Goal: Task Accomplishment & Management: Manage account settings

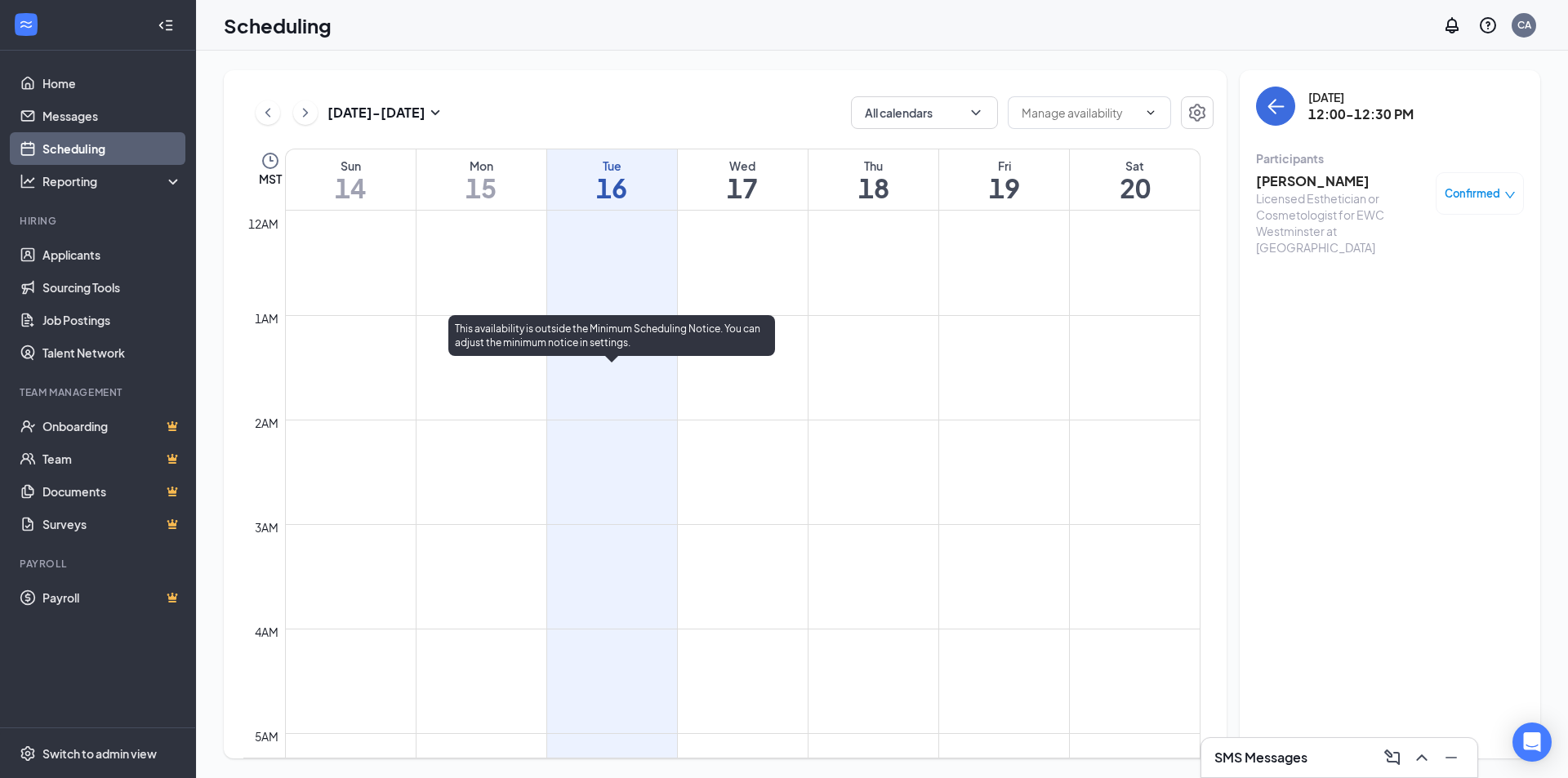
scroll to position [1048, 0]
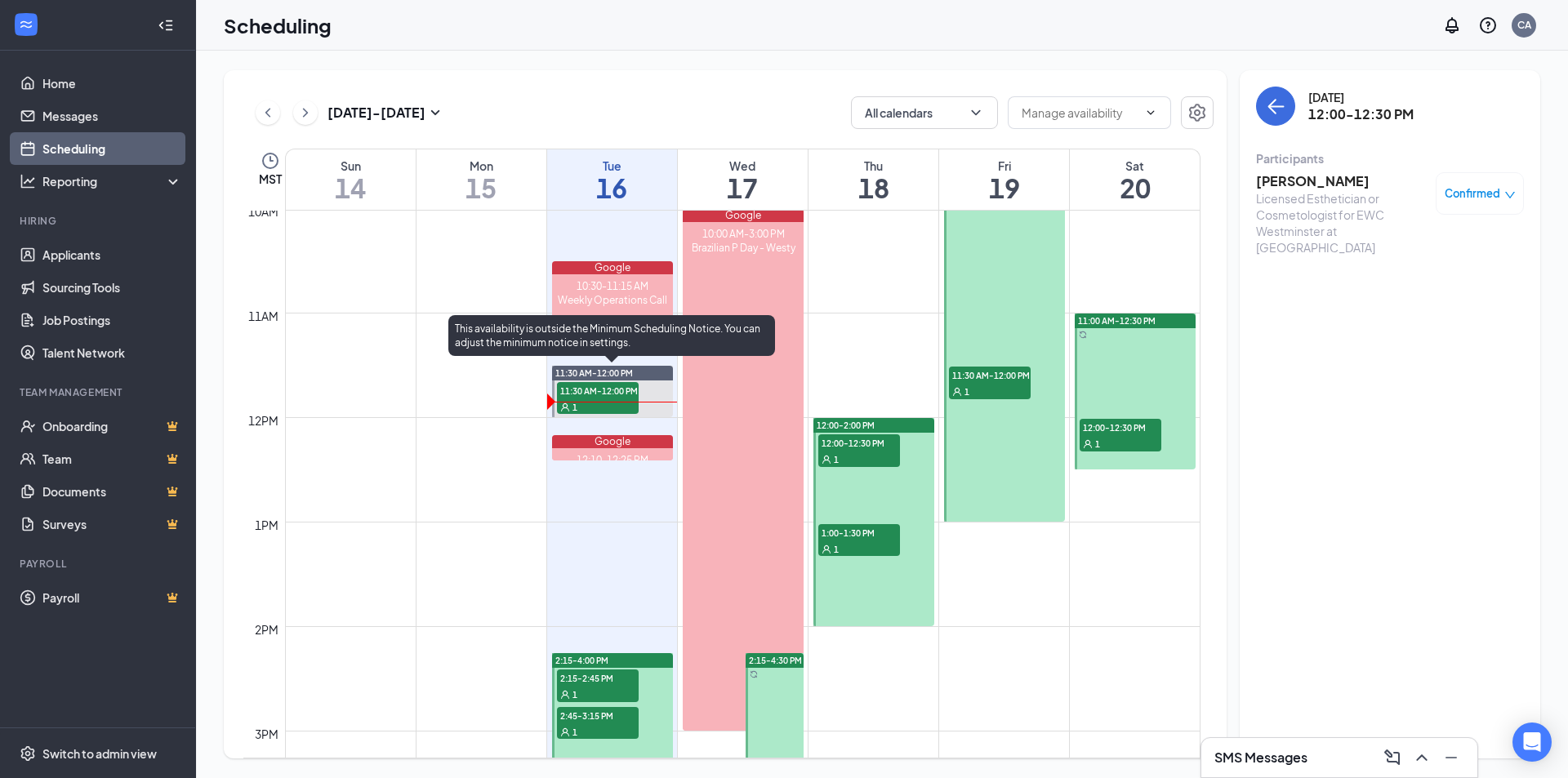
click at [611, 403] on div "1" at bounding box center [597, 406] width 82 height 16
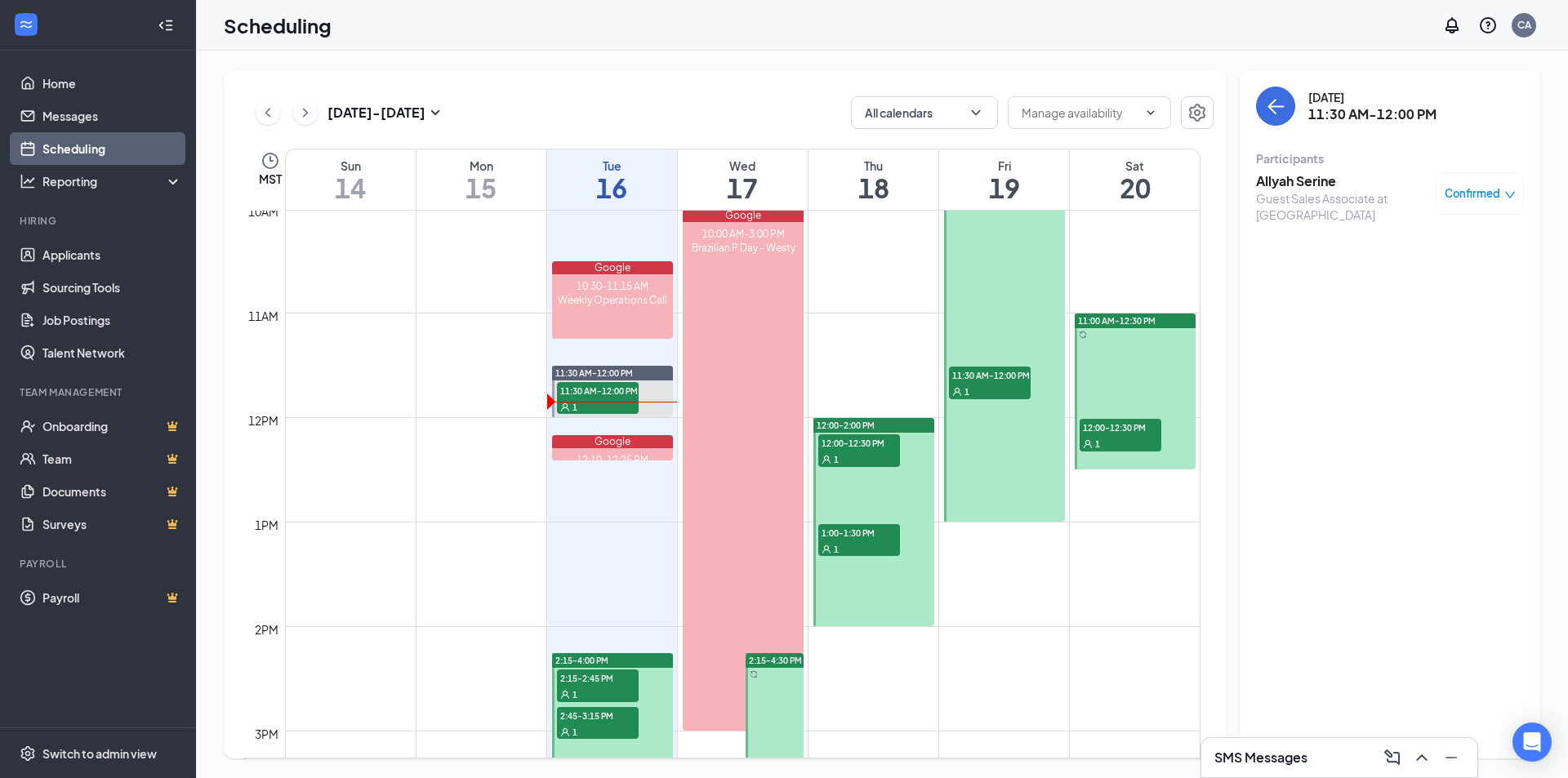
click at [1306, 187] on h3 "Allyah Serine" at bounding box center [1341, 181] width 172 height 18
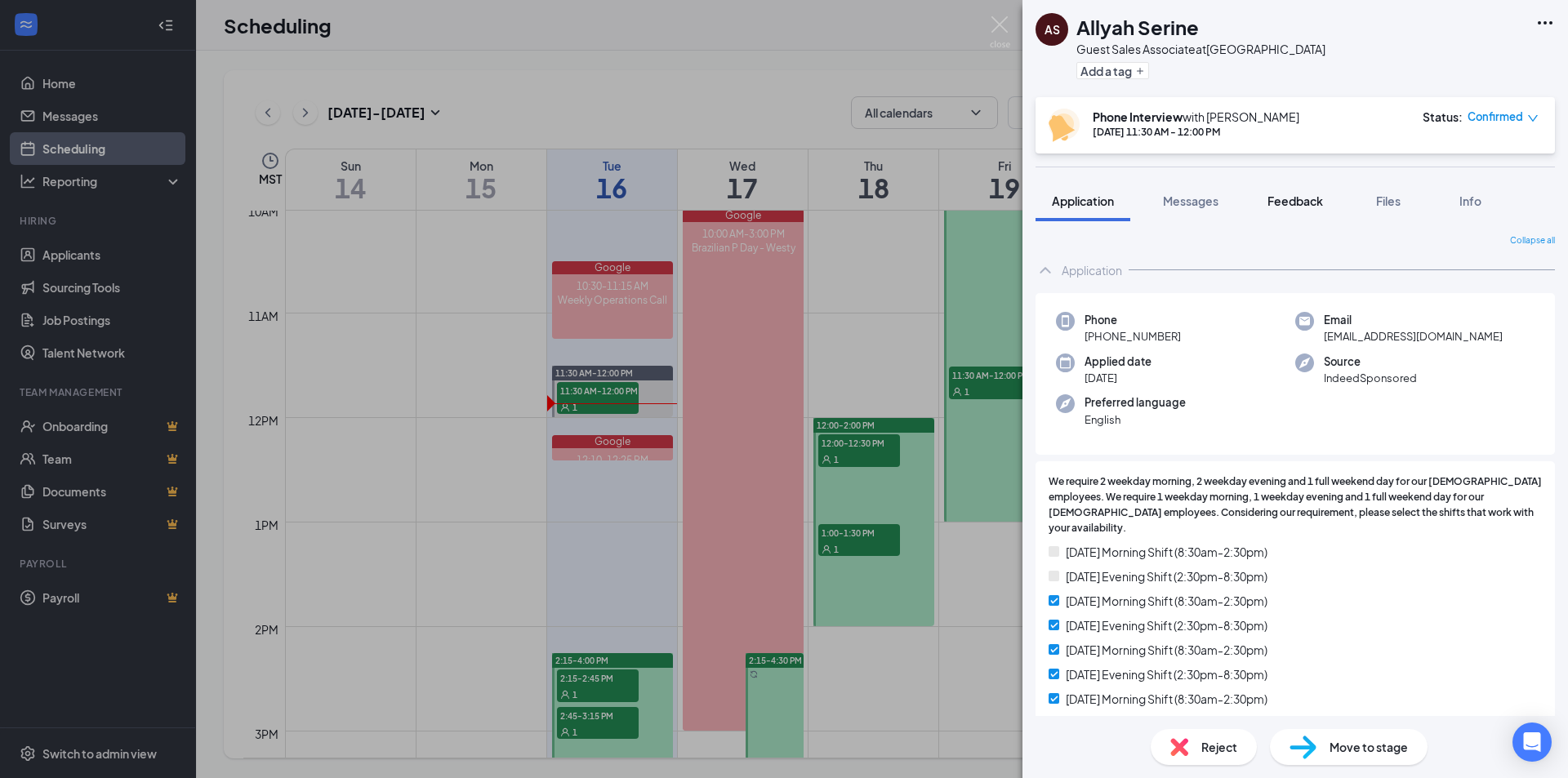
click at [1317, 202] on span "Feedback" at bounding box center [1294, 202] width 55 height 15
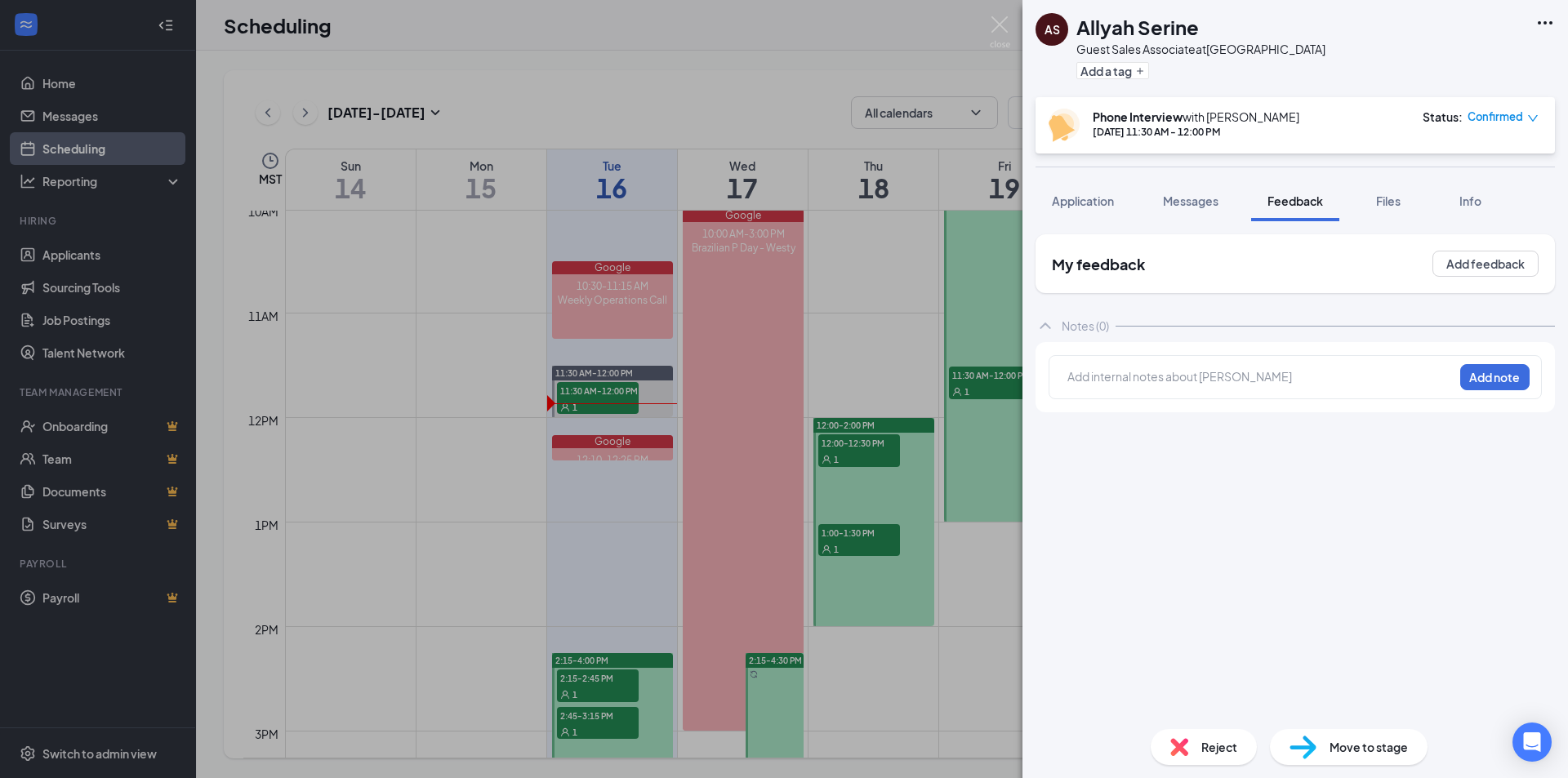
click at [1171, 384] on div at bounding box center [1261, 377] width 384 height 17
click at [1486, 377] on button "Add note" at bounding box center [1495, 378] width 69 height 26
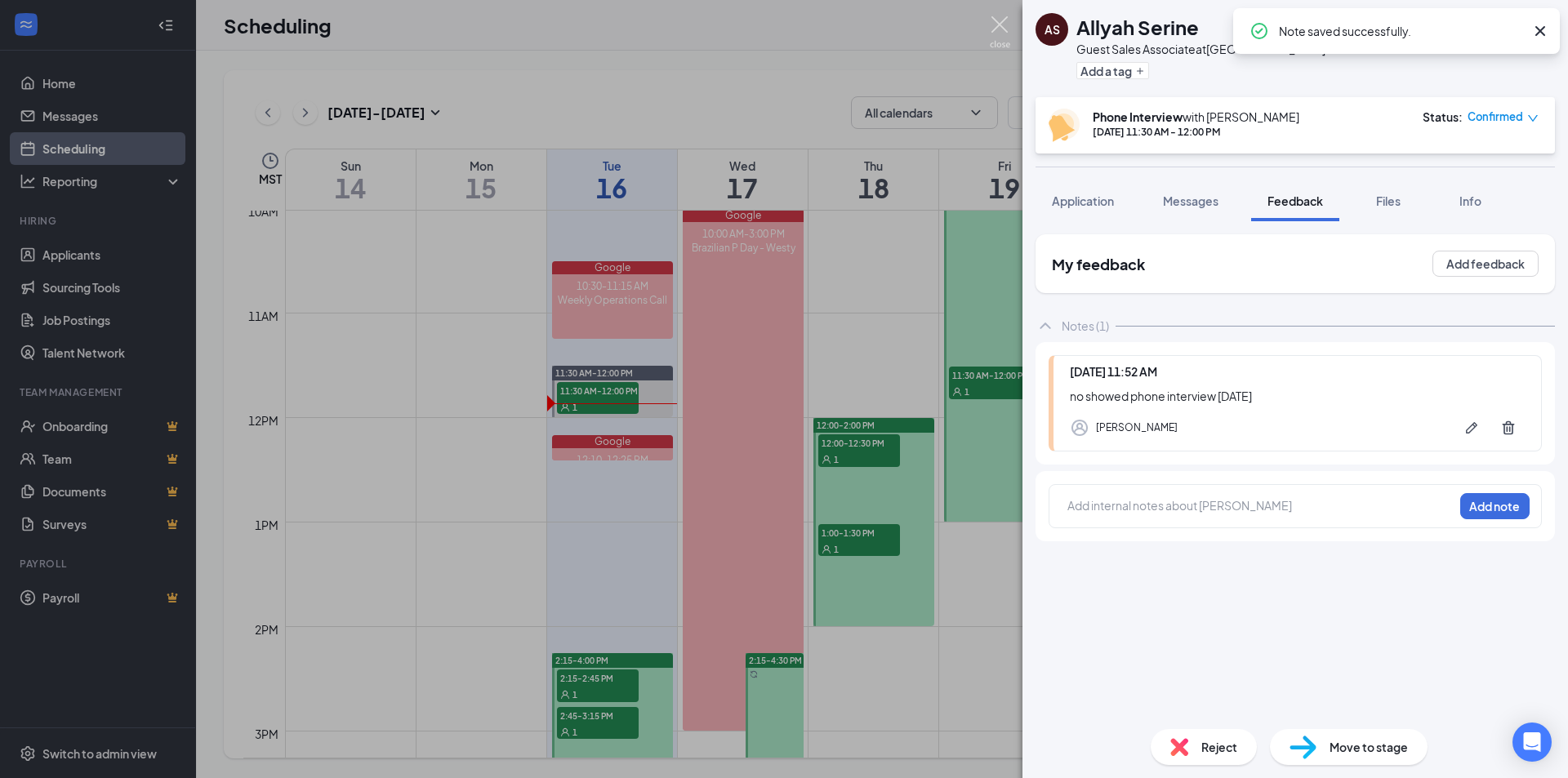
click at [1000, 28] on img at bounding box center [1000, 32] width 21 height 32
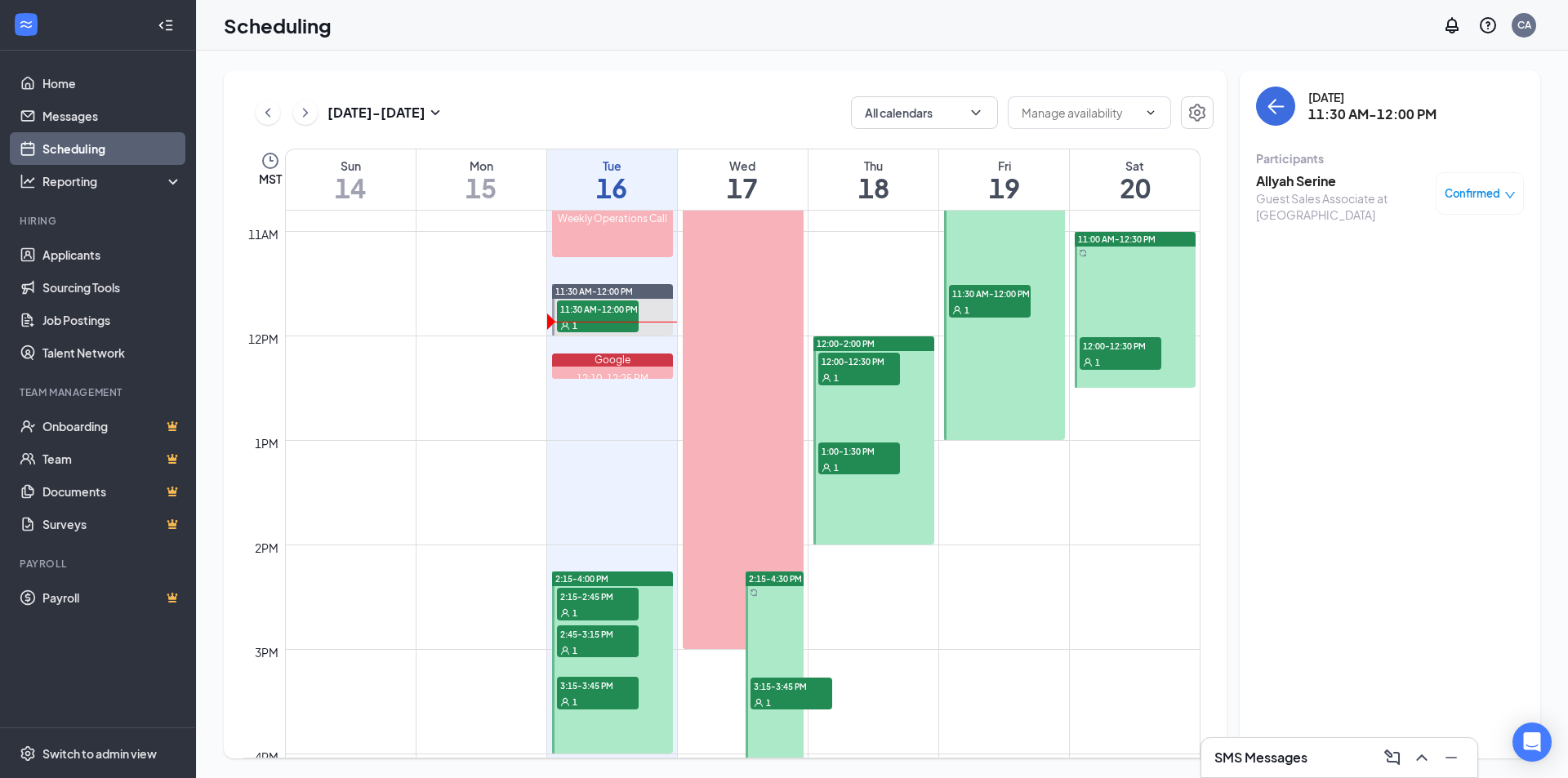
scroll to position [1374, 0]
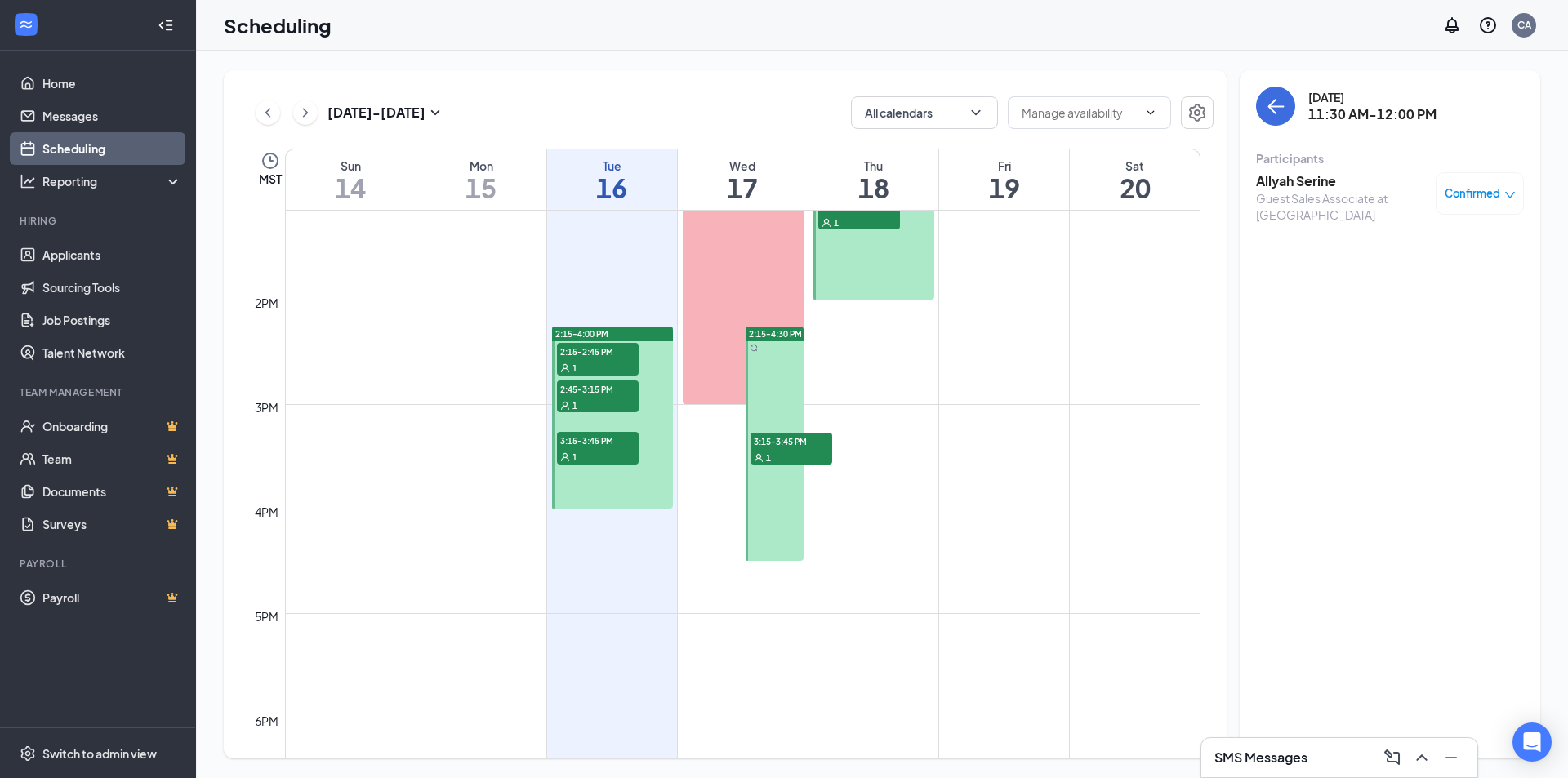
click at [595, 358] on span "2:15-2:45 PM" at bounding box center [597, 351] width 82 height 16
click at [606, 379] on div "2:45-3:15 PM 1" at bounding box center [598, 396] width 85 height 36
click at [611, 437] on span "3:15-3:45 PM" at bounding box center [597, 440] width 82 height 16
click at [606, 359] on span "2:15-2:45 PM" at bounding box center [597, 351] width 82 height 16
click at [609, 389] on span "2:45-3:15 PM" at bounding box center [597, 388] width 82 height 16
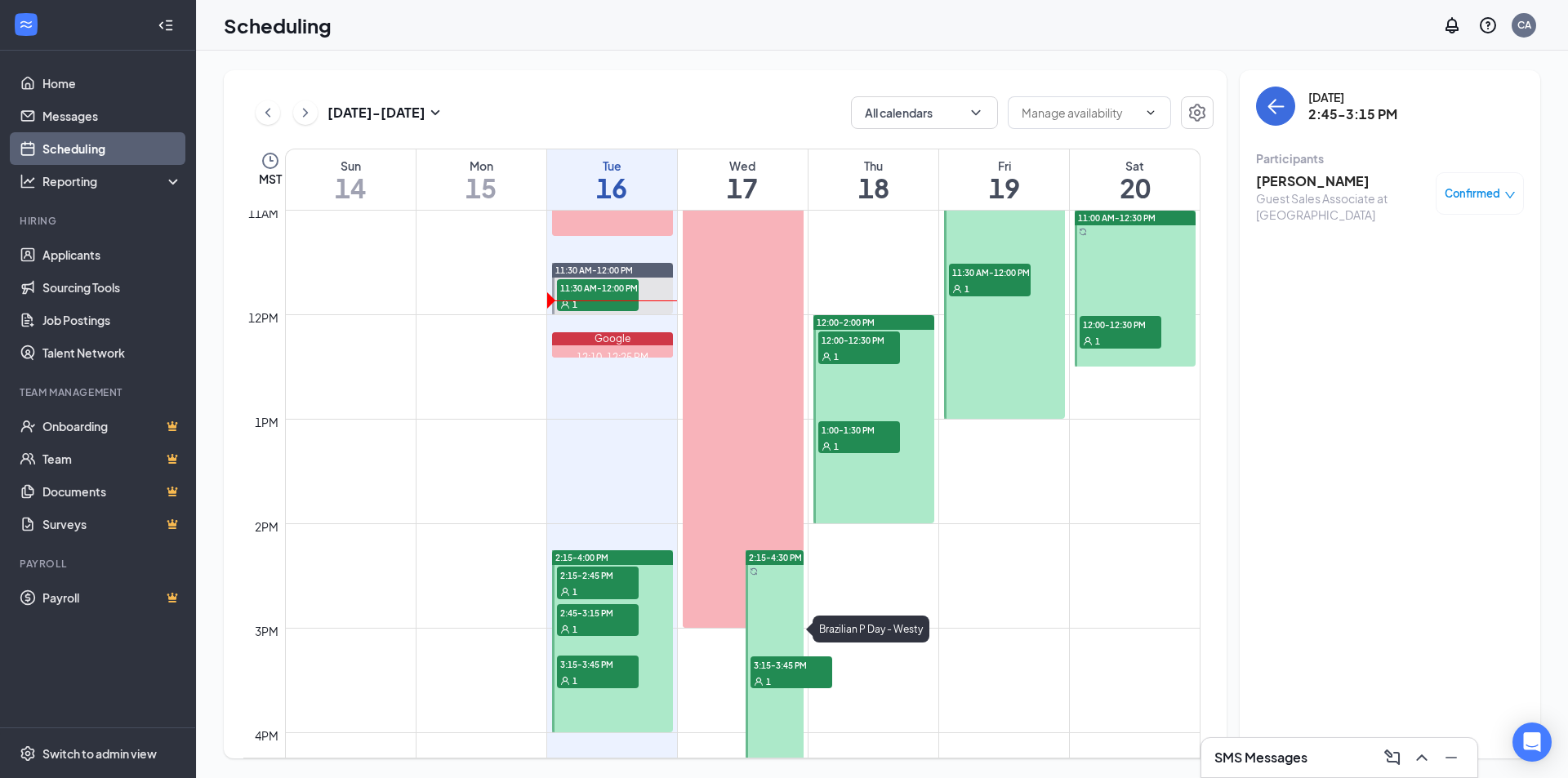
scroll to position [1211, 0]
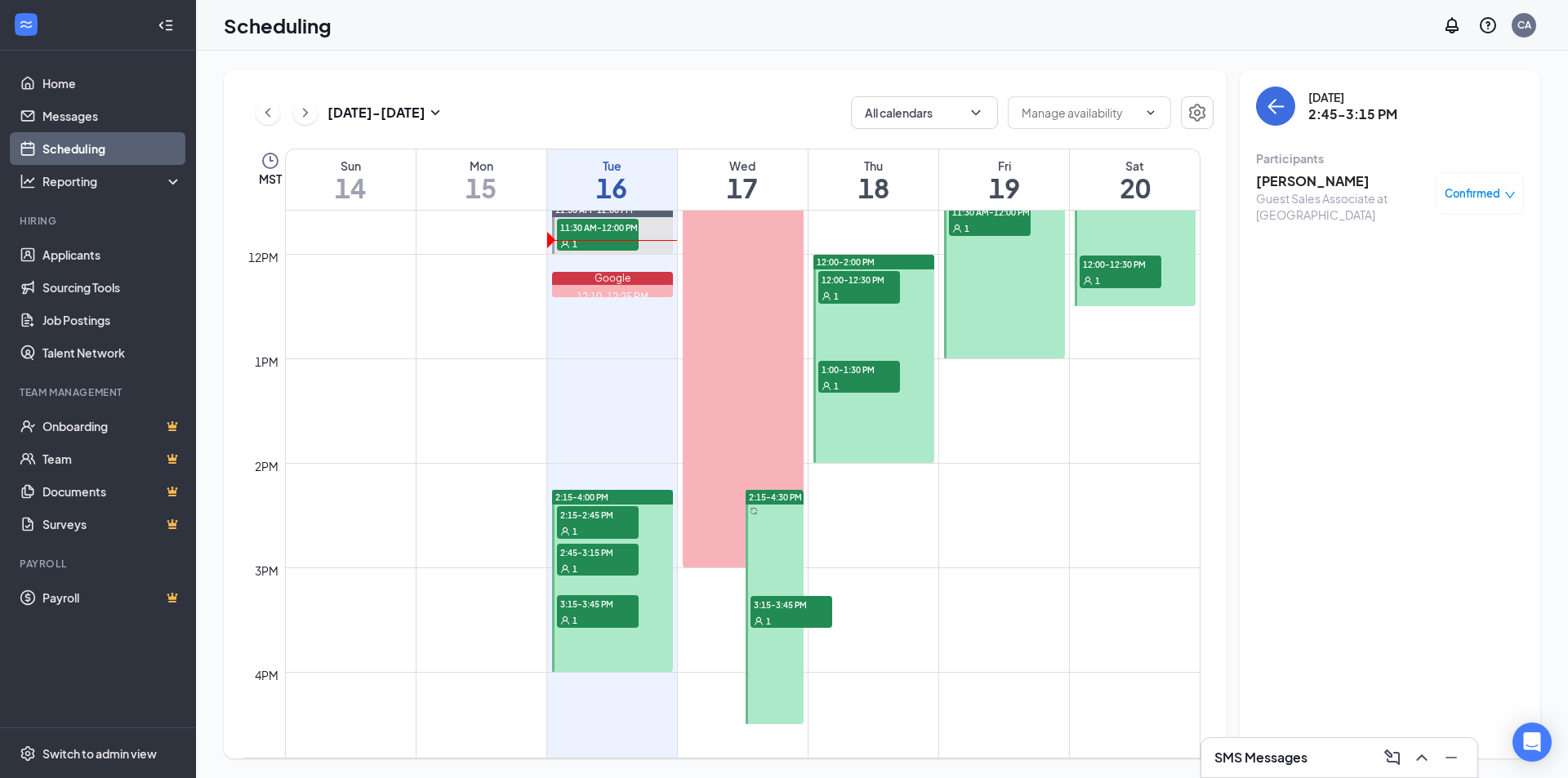
click at [587, 521] on span "2:15-2:45 PM" at bounding box center [597, 514] width 82 height 16
click at [1273, 187] on h3 "[PERSON_NAME]" at bounding box center [1341, 181] width 172 height 18
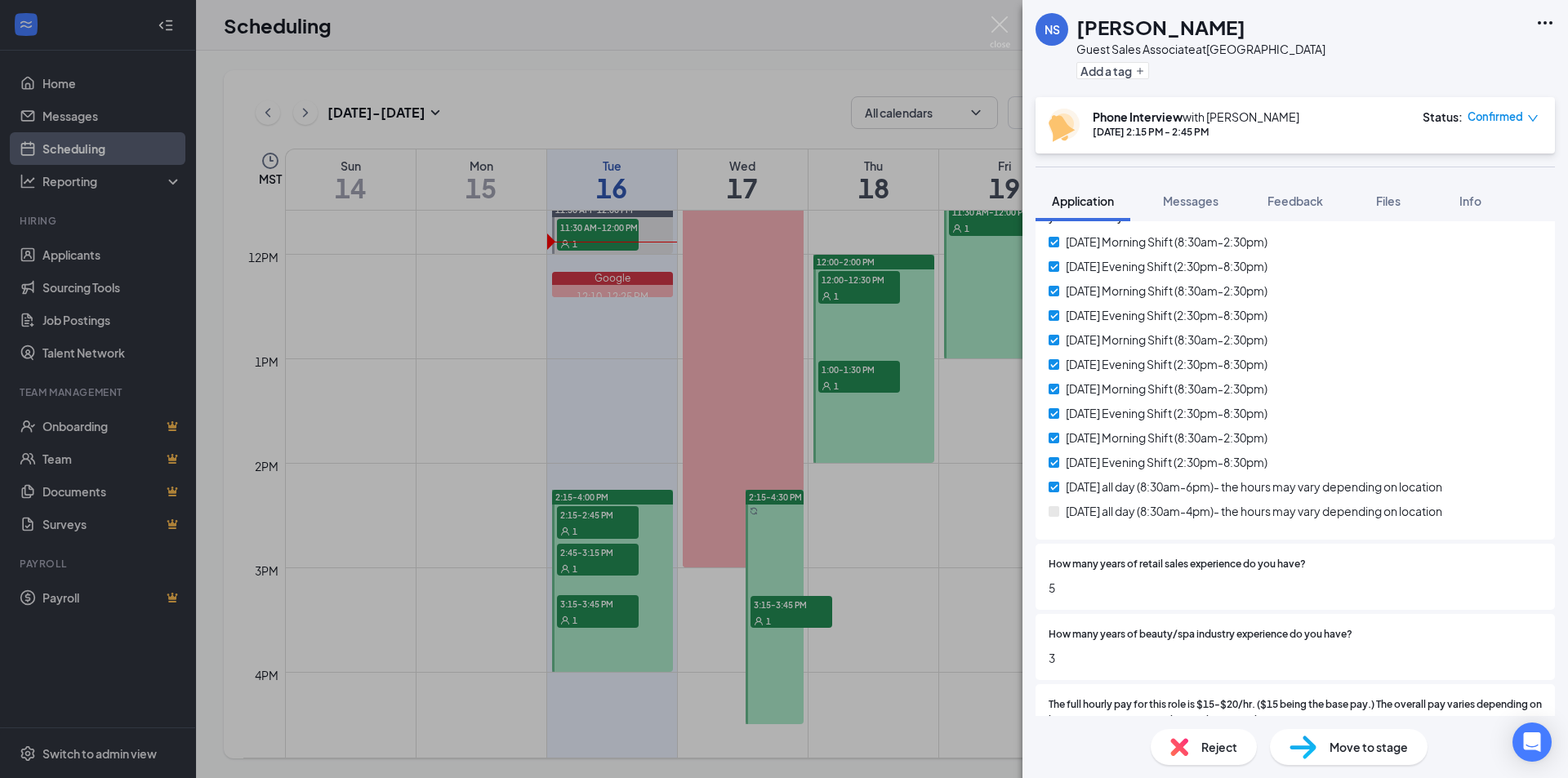
scroll to position [82, 0]
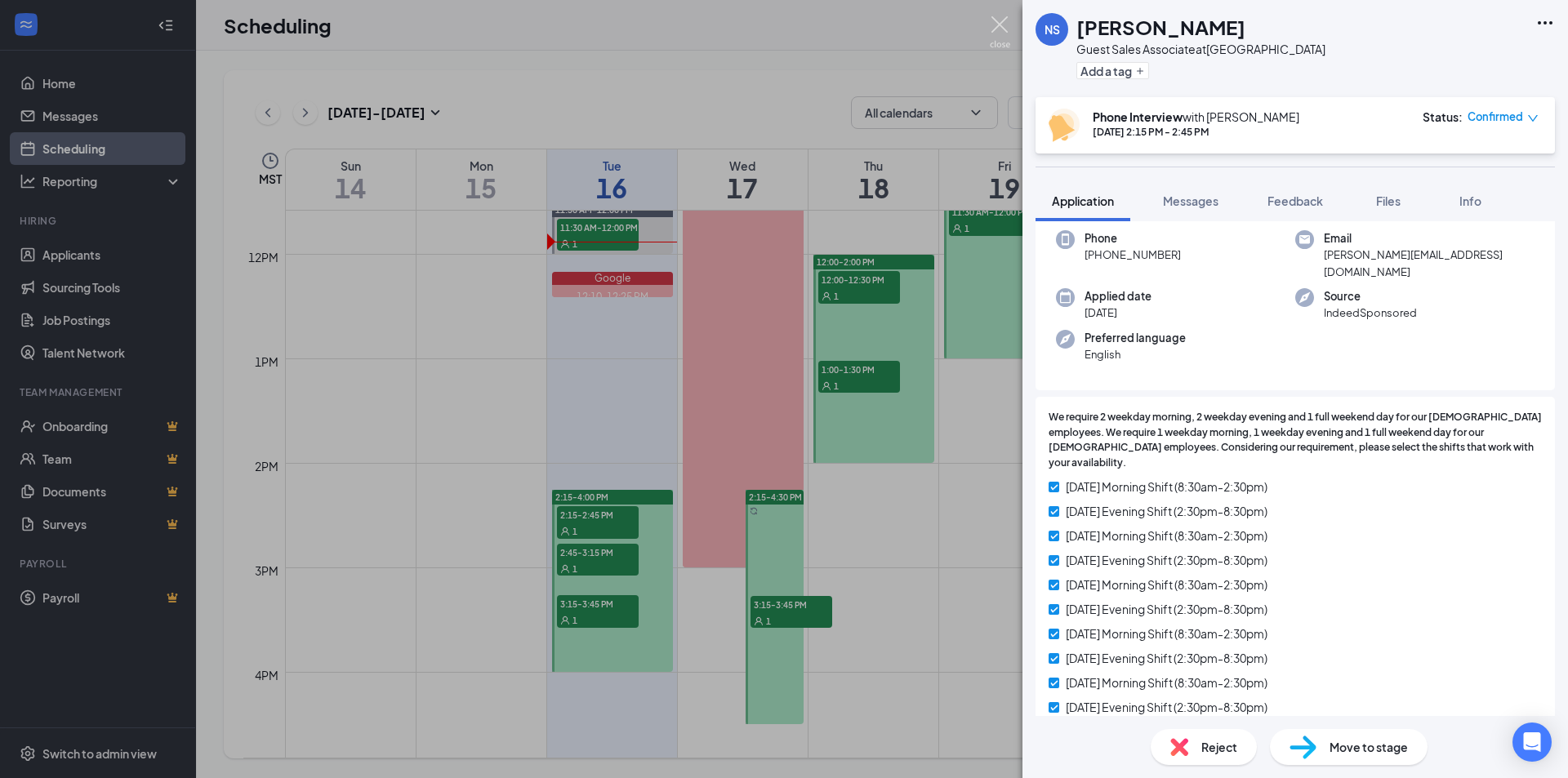
click at [1008, 28] on img at bounding box center [1000, 32] width 21 height 32
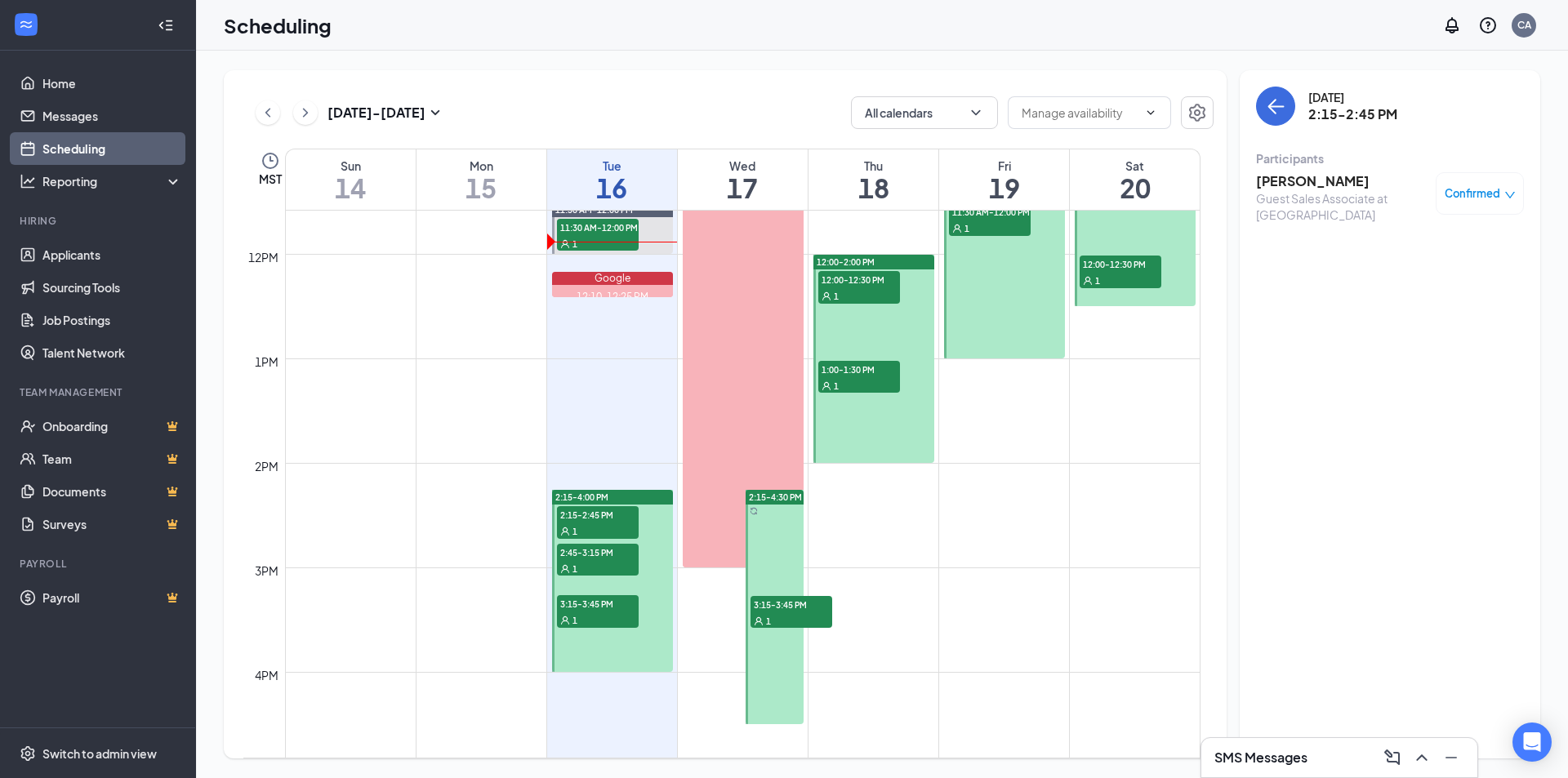
click at [628, 557] on span "2:45-3:15 PM" at bounding box center [597, 551] width 82 height 16
click at [1298, 187] on h3 "[PERSON_NAME]" at bounding box center [1341, 181] width 172 height 18
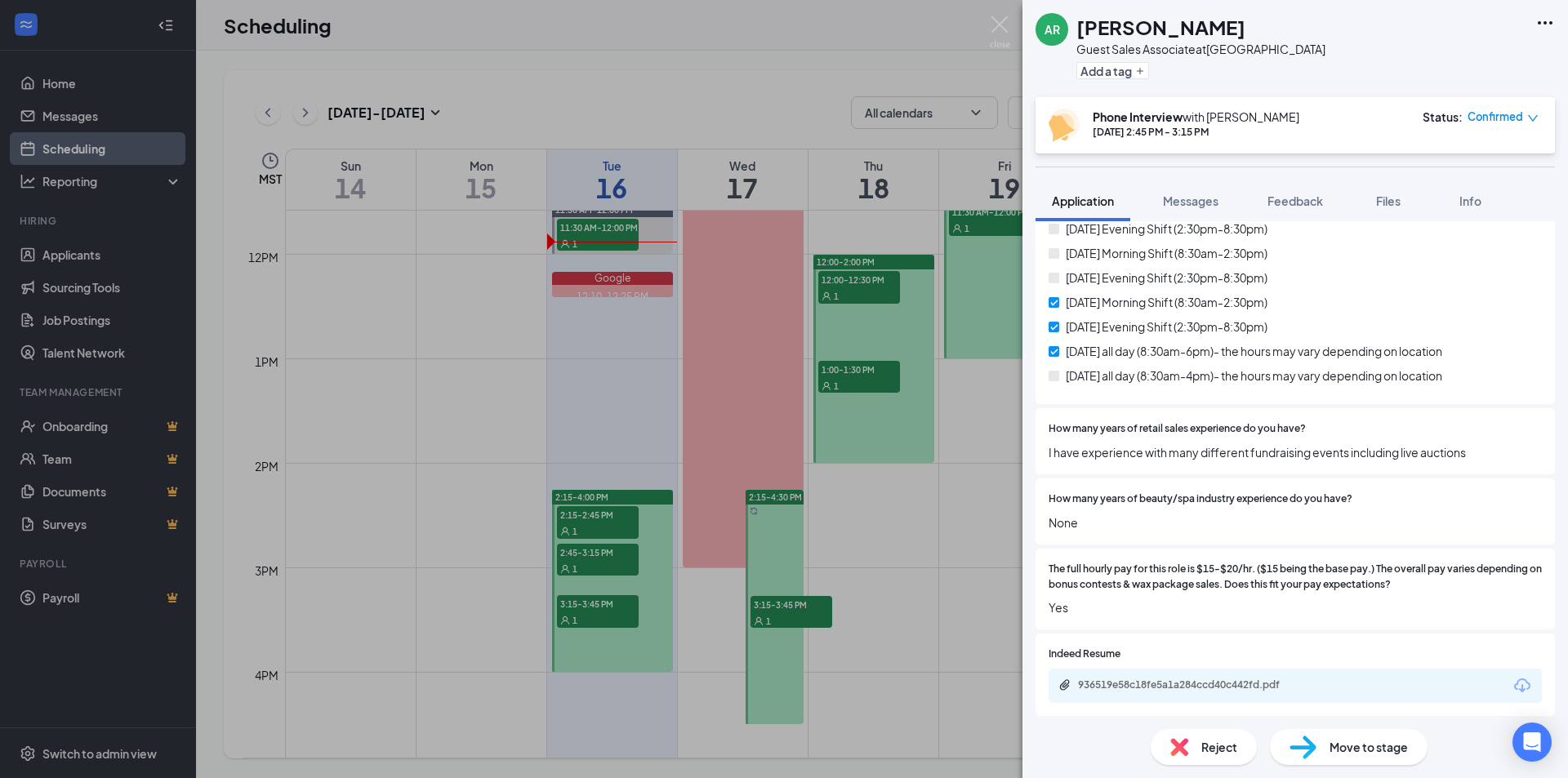
scroll to position [545, 0]
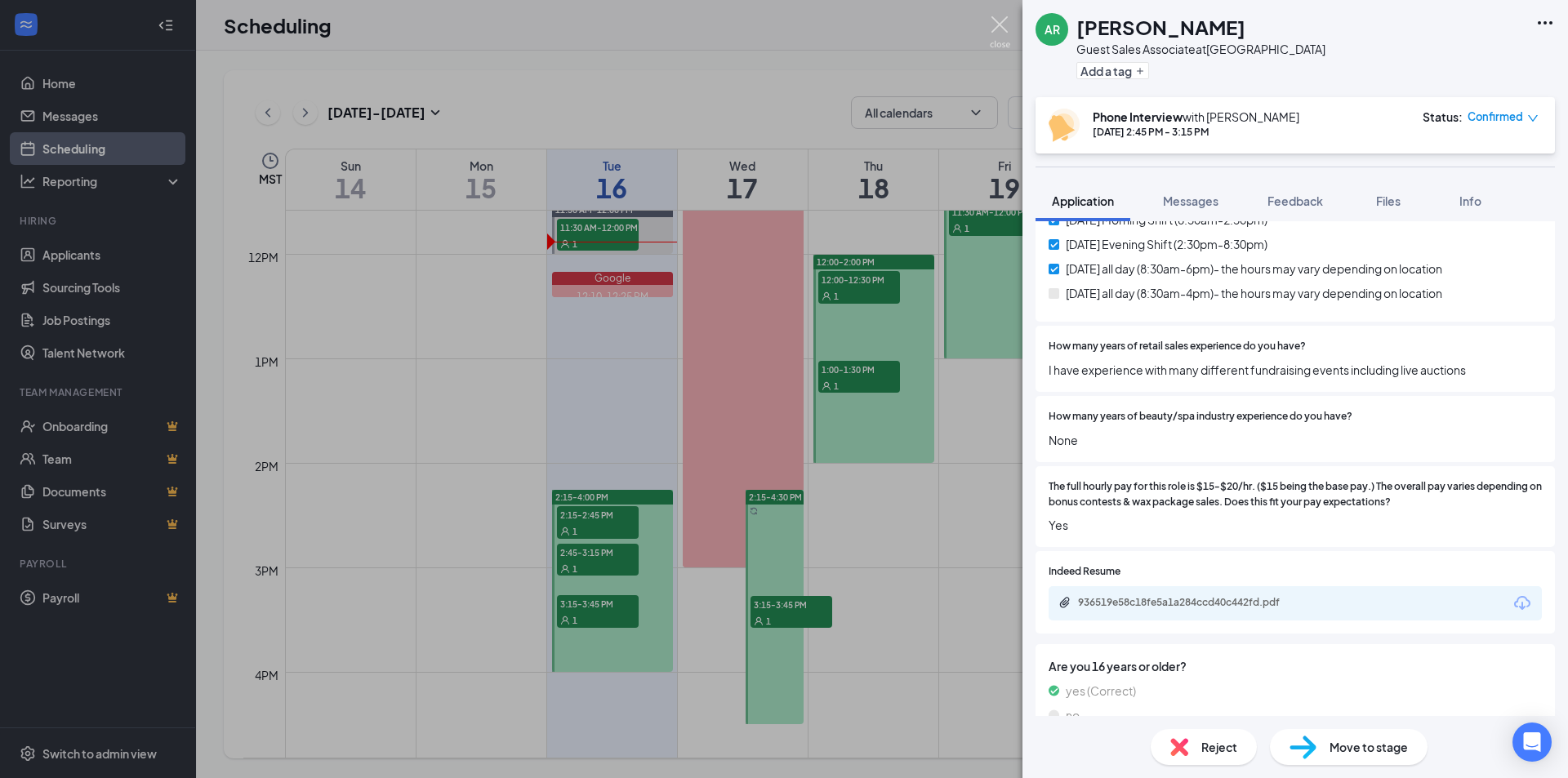
click at [996, 22] on img at bounding box center [1000, 32] width 21 height 32
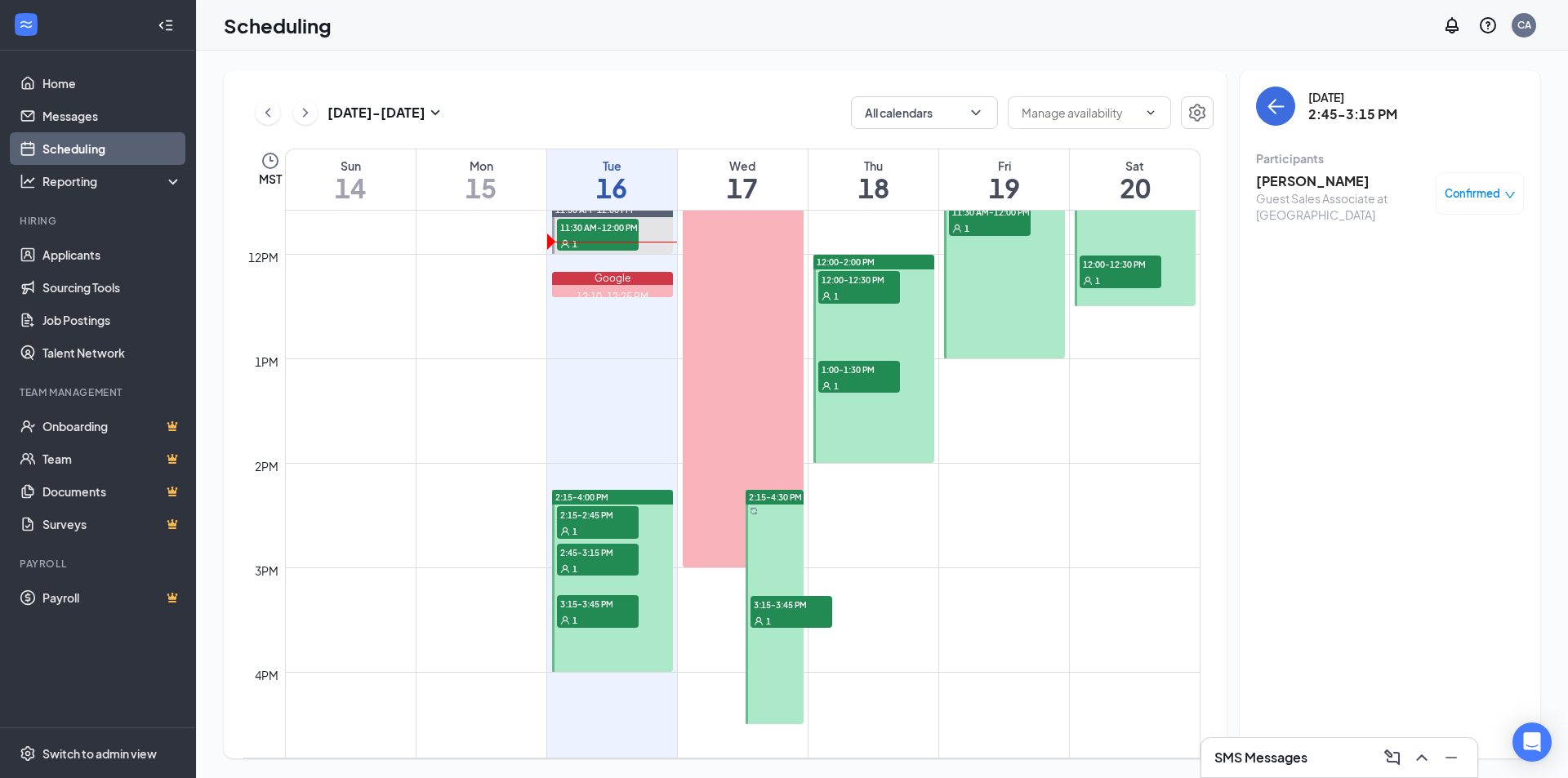
click at [611, 604] on span "3:15-3:45 PM" at bounding box center [597, 603] width 82 height 16
click at [1302, 188] on h3 "[PERSON_NAME]" at bounding box center [1341, 181] width 172 height 18
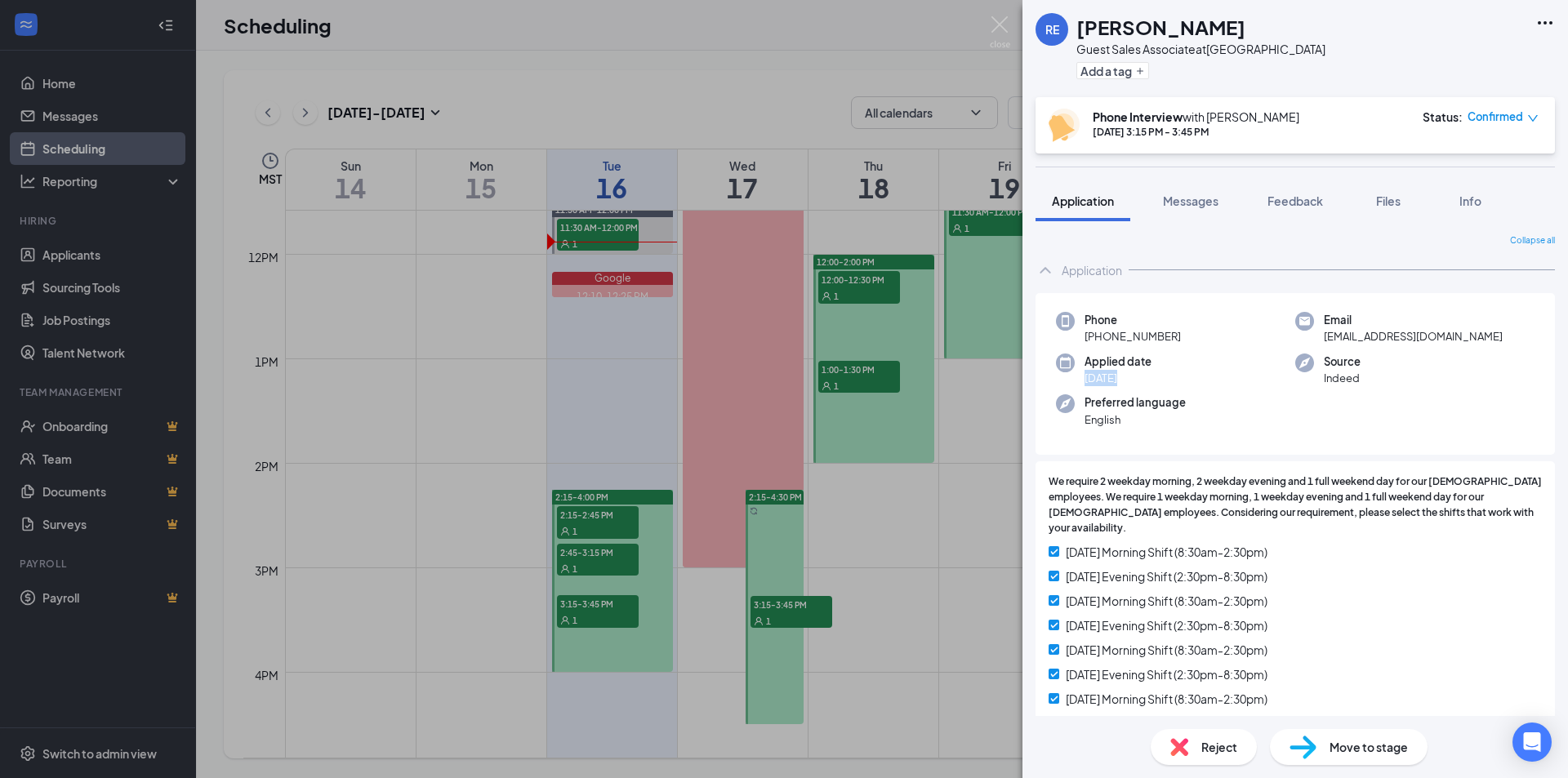
drag, startPoint x: 1232, startPoint y: 352, endPoint x: 1207, endPoint y: 409, distance: 62.2
click at [1208, 408] on div "Phone [PHONE_NUMBER] Email [EMAIL_ADDRESS][DOMAIN_NAME] Applied date [DATE] Sou…" at bounding box center [1295, 374] width 519 height 162
